Goal: Task Accomplishment & Management: Use online tool/utility

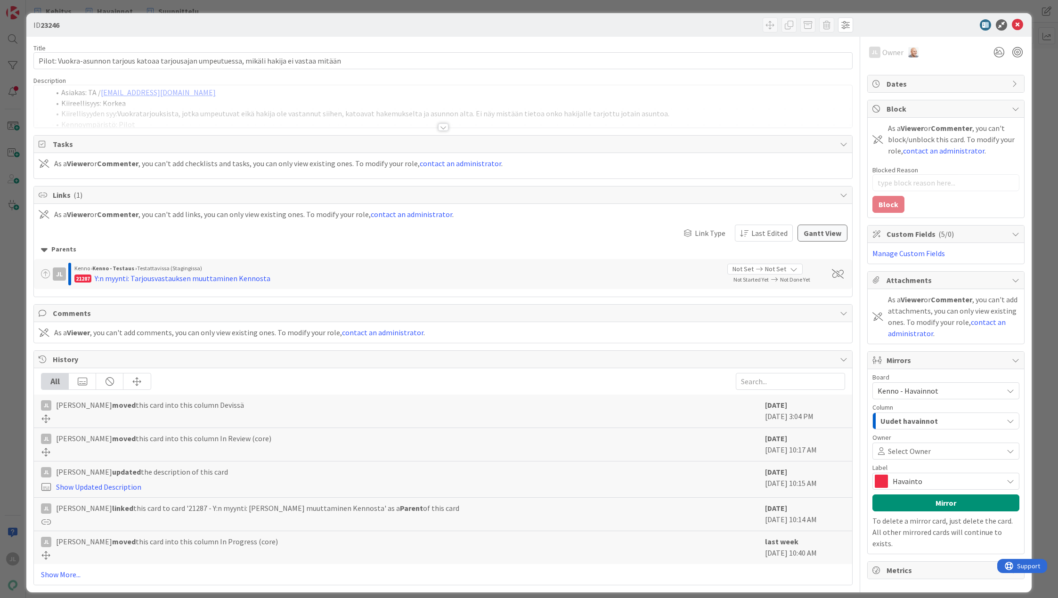
click at [574, 107] on div at bounding box center [443, 116] width 818 height 24
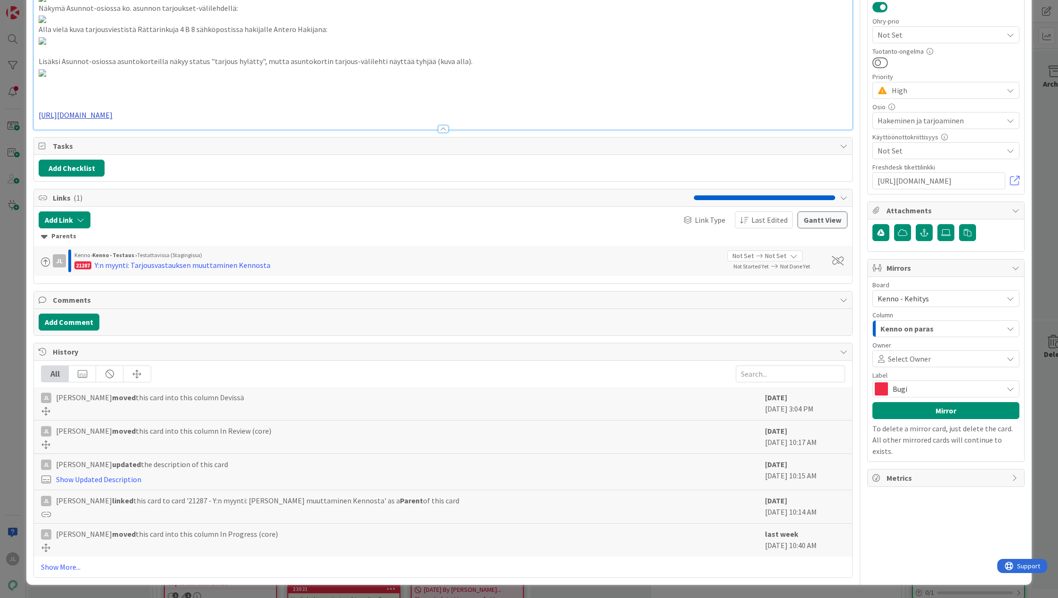
scroll to position [2677, 0]
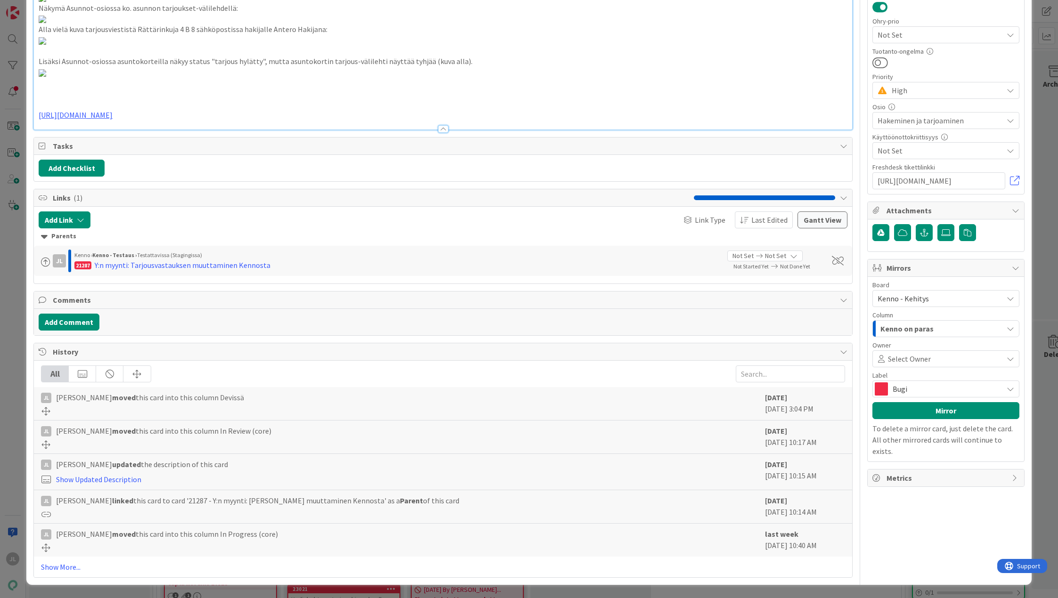
scroll to position [2590, 0]
click at [113, 120] on link "https://github.com/pandiafi/kenno/pull/8436" at bounding box center [76, 114] width 74 height 9
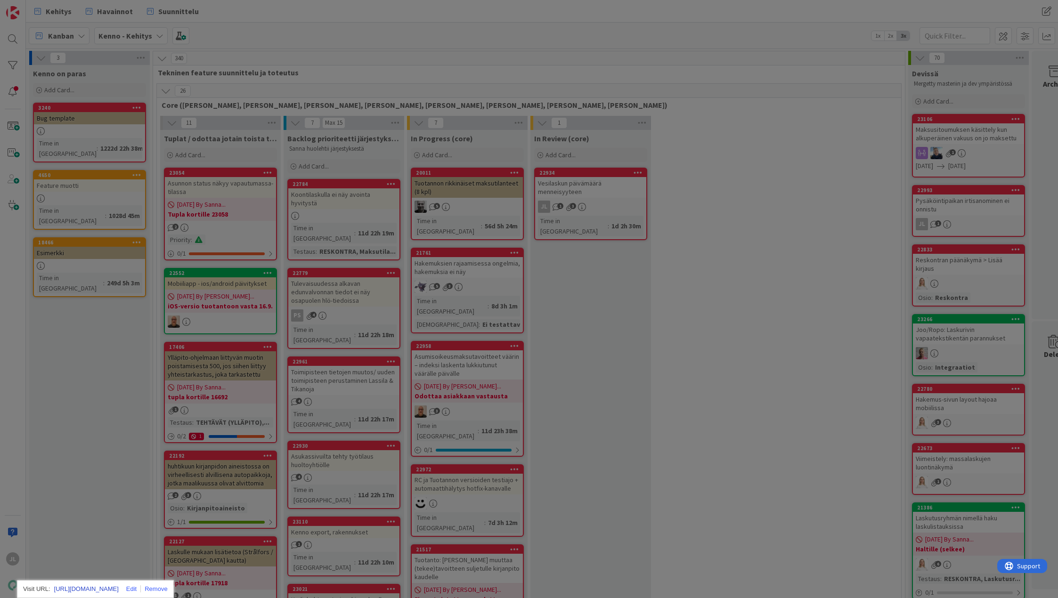
click at [115, 583] on link "https://github.com/pandiafi/kenno/pull/8436" at bounding box center [86, 589] width 65 height 12
type textarea "x"
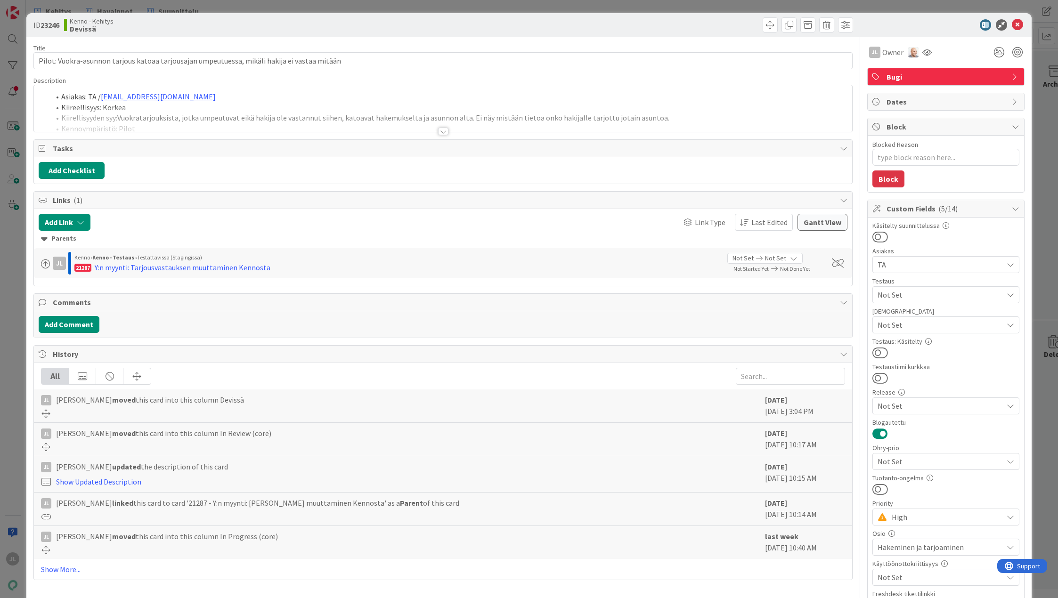
click at [728, 112] on div at bounding box center [443, 120] width 818 height 24
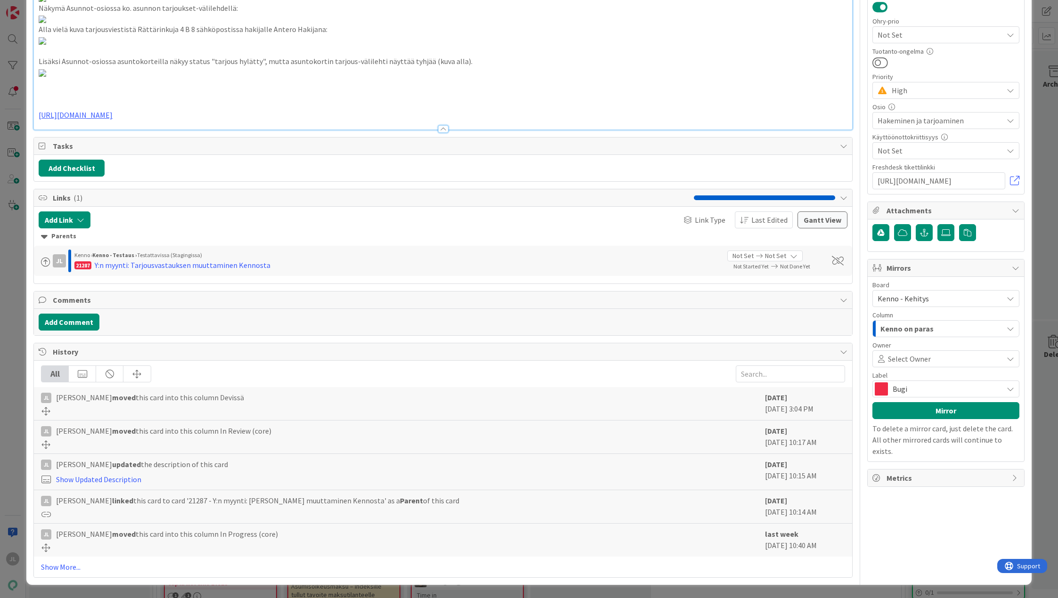
scroll to position [2590, 0]
click at [113, 120] on link "https://github.com/pandiafi/kenno/pull/8436" at bounding box center [76, 114] width 74 height 9
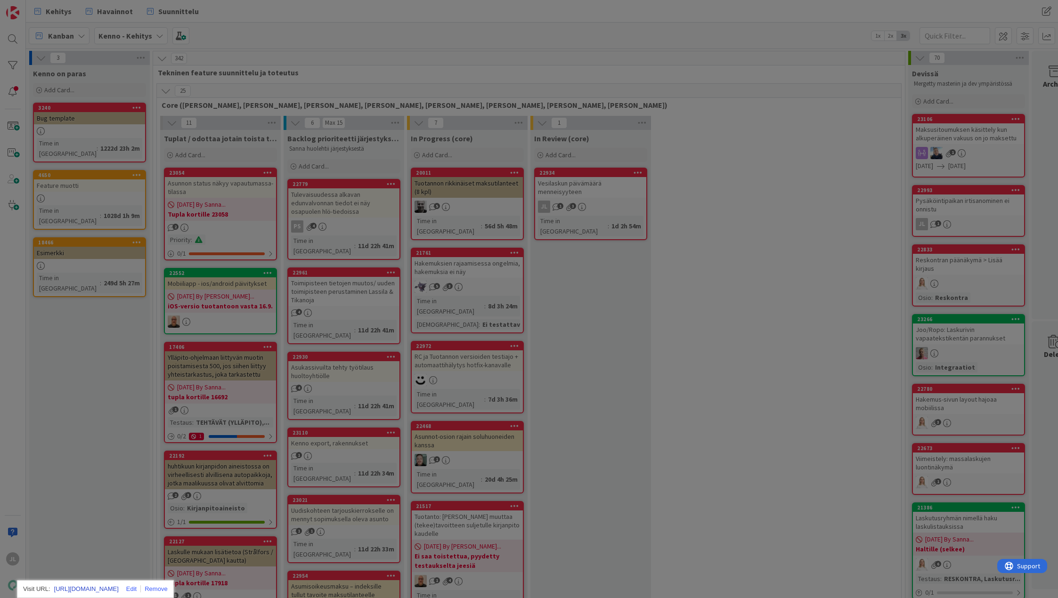
click at [115, 583] on link "https://github.com/pandiafi/kenno/pull/8436" at bounding box center [86, 589] width 65 height 12
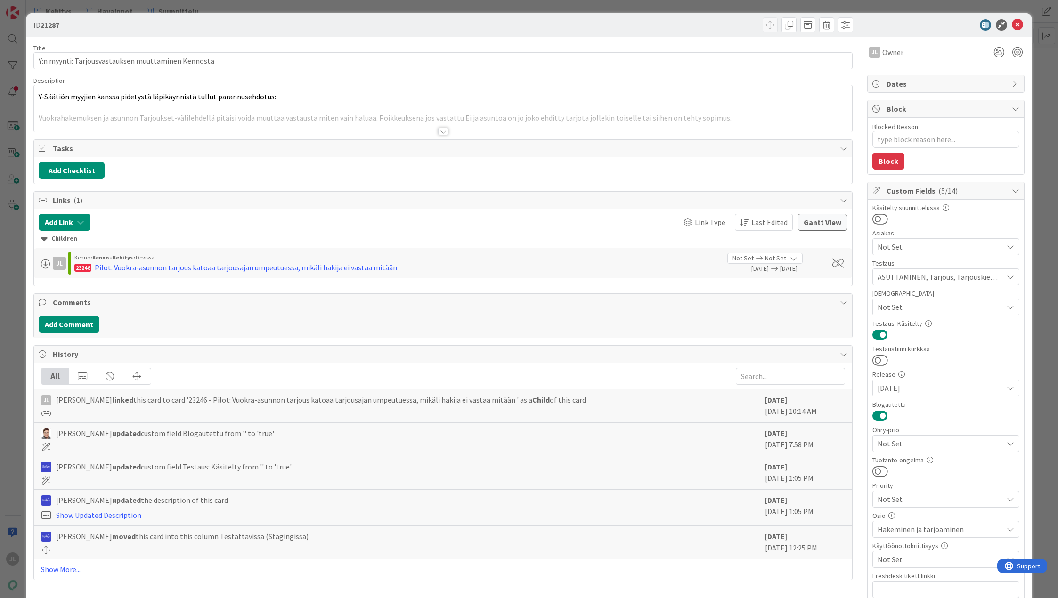
click at [254, 122] on div at bounding box center [443, 120] width 818 height 24
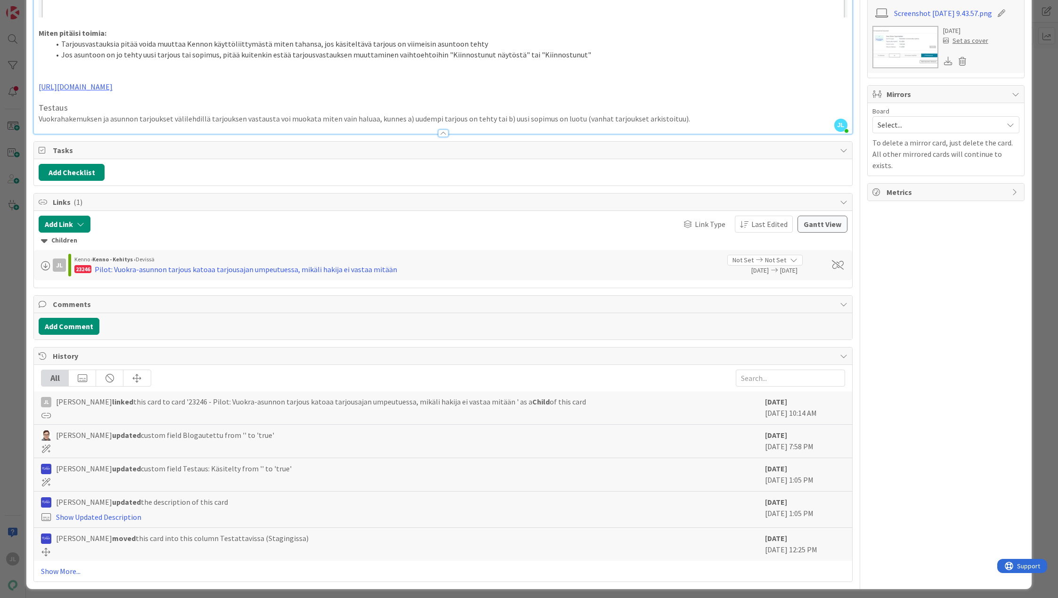
scroll to position [643, 0]
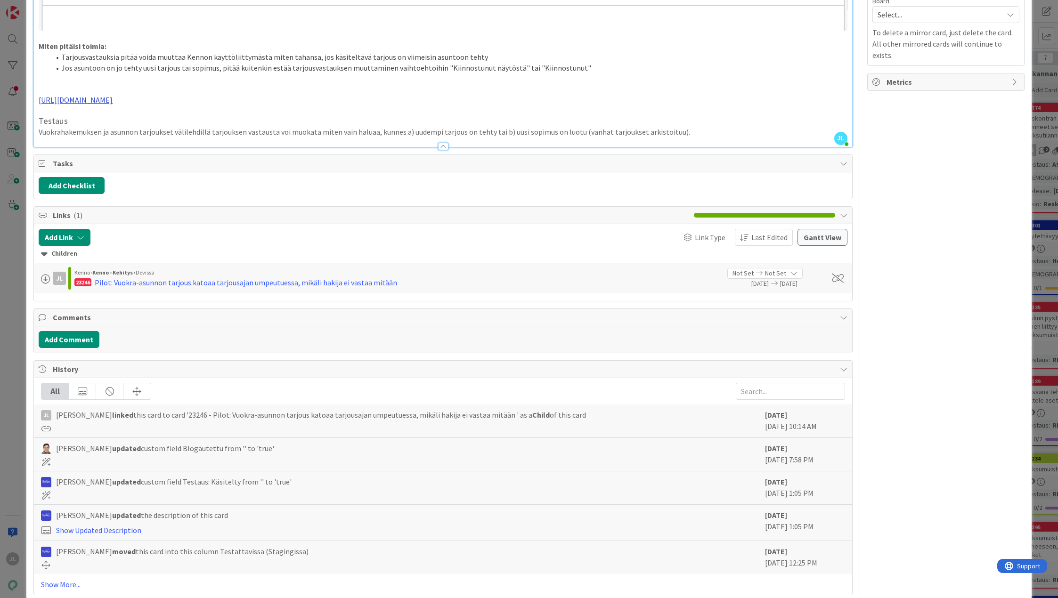
type textarea "x"
click at [113, 97] on link "https://github.com/pandiafi/kenno/pull/8236" at bounding box center [76, 99] width 74 height 9
click at [101, 112] on link "https://github.com/pandiafi/kenno/pull/8236" at bounding box center [86, 114] width 65 height 12
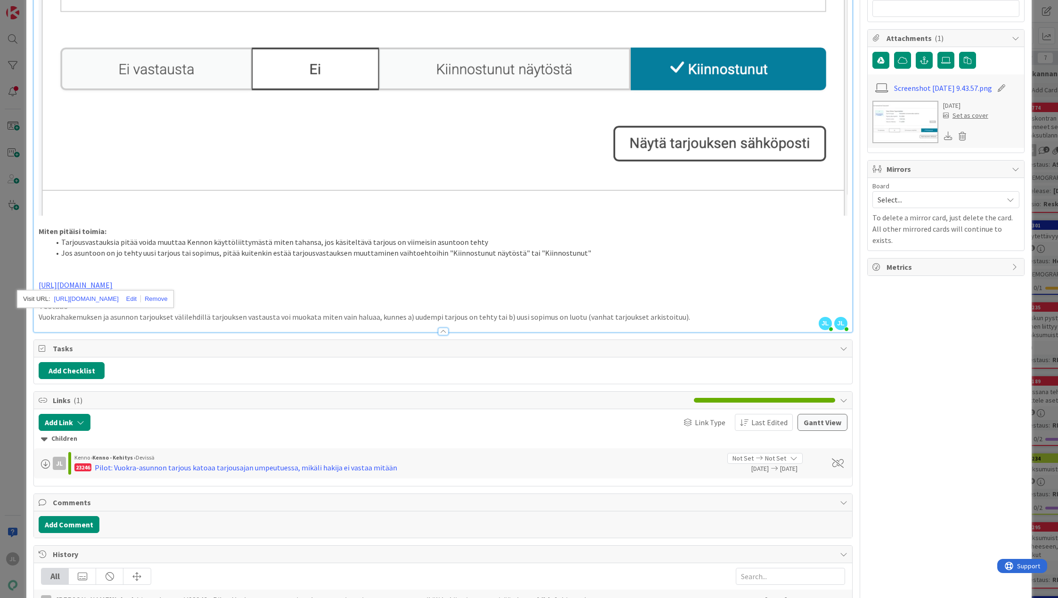
scroll to position [454, 0]
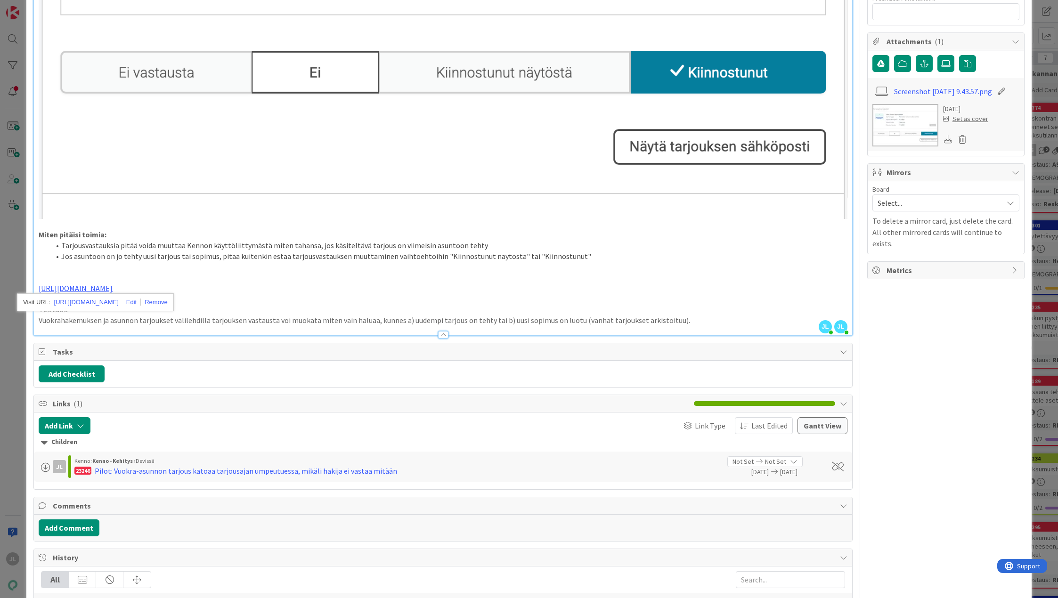
click at [589, 263] on p at bounding box center [443, 266] width 809 height 11
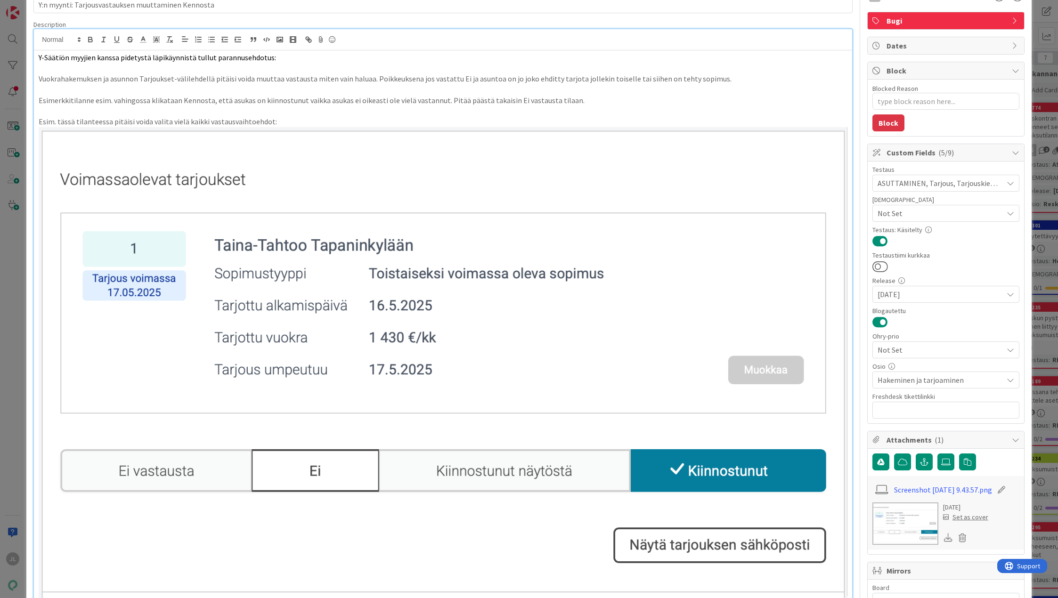
scroll to position [0, 0]
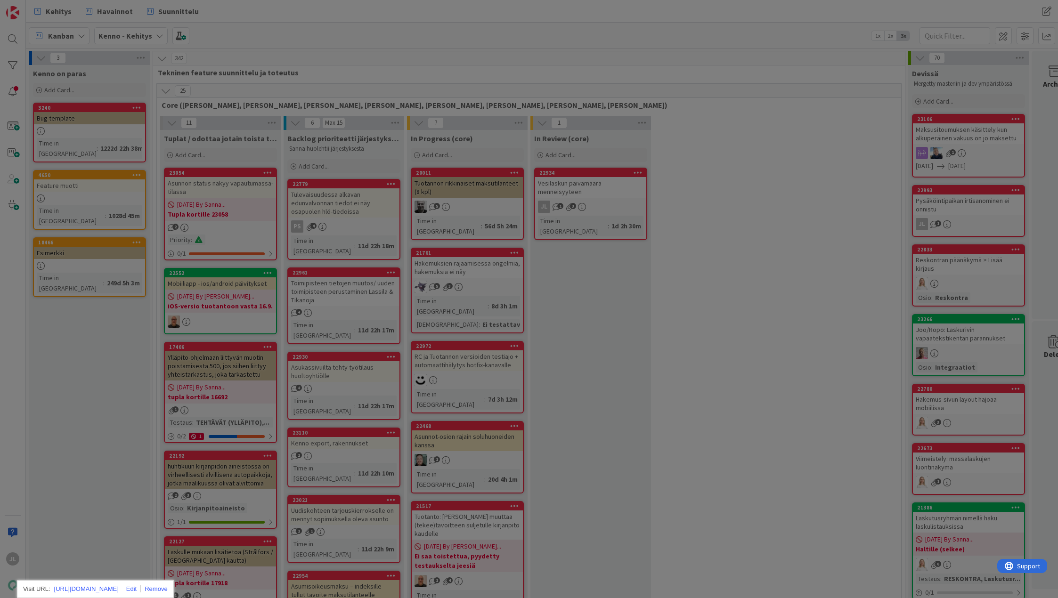
scroll to position [2731, 0]
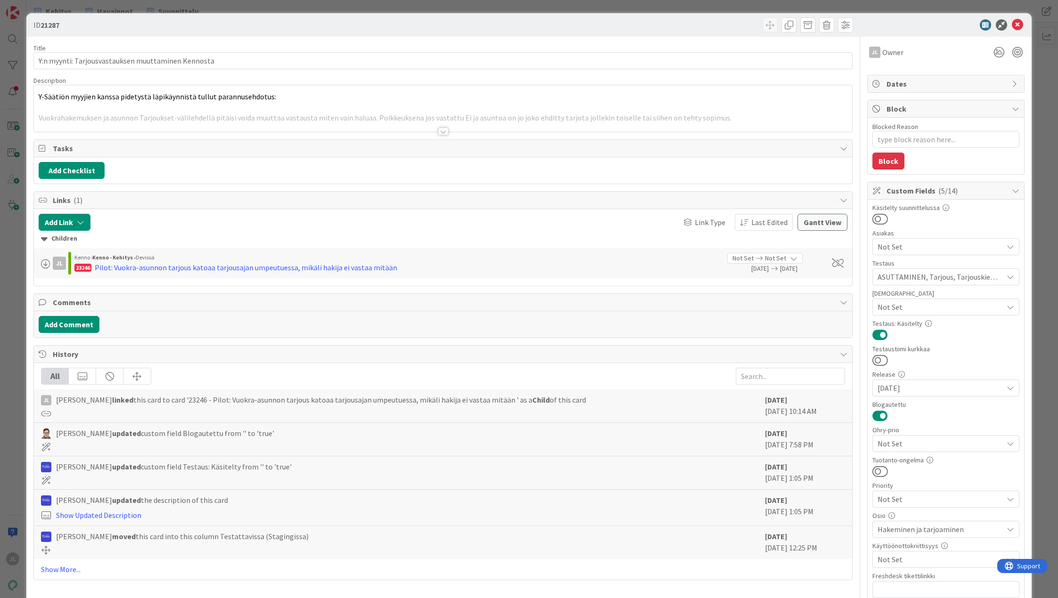
click at [357, 110] on div at bounding box center [443, 120] width 818 height 24
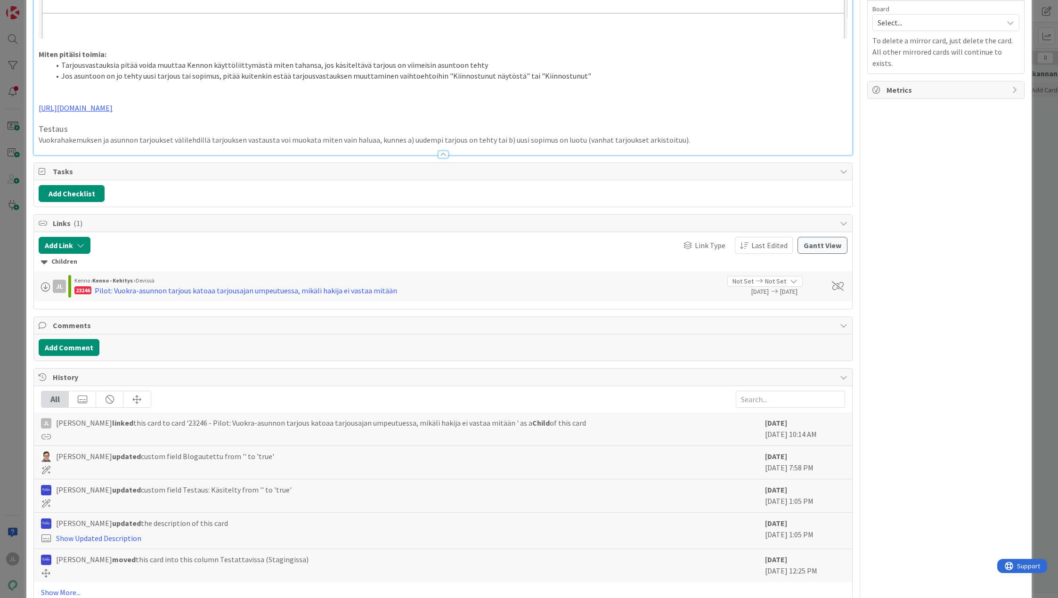
scroll to position [656, 0]
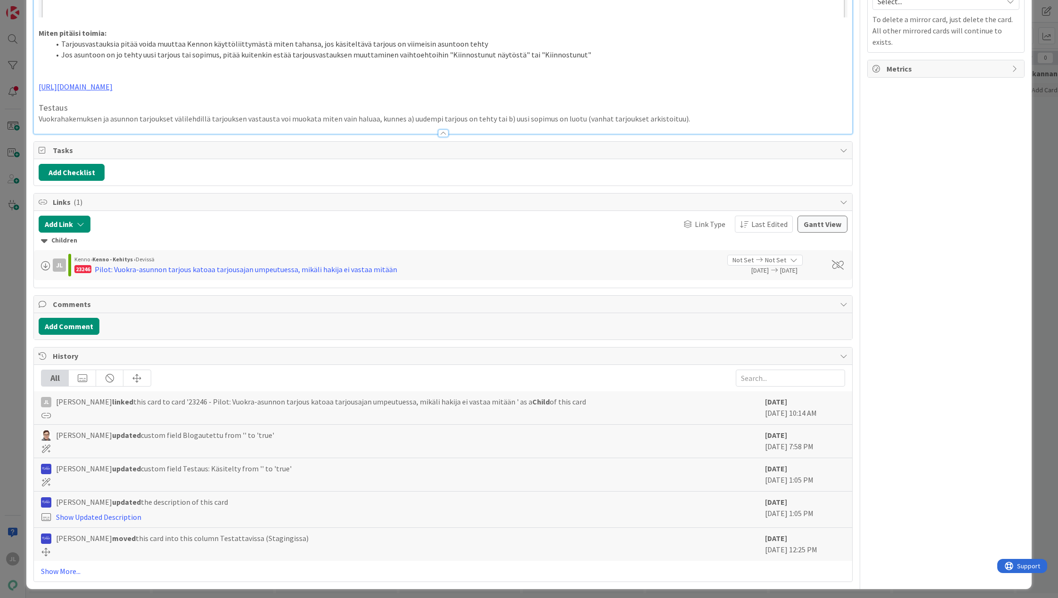
type textarea "x"
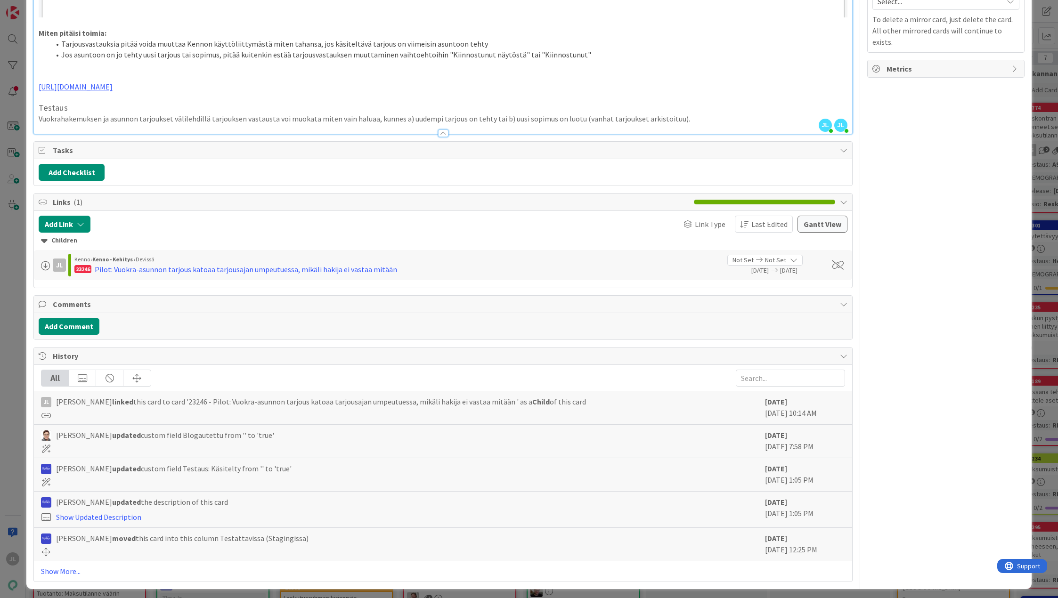
scroll to position [643, 0]
